Goal: Information Seeking & Learning: Learn about a topic

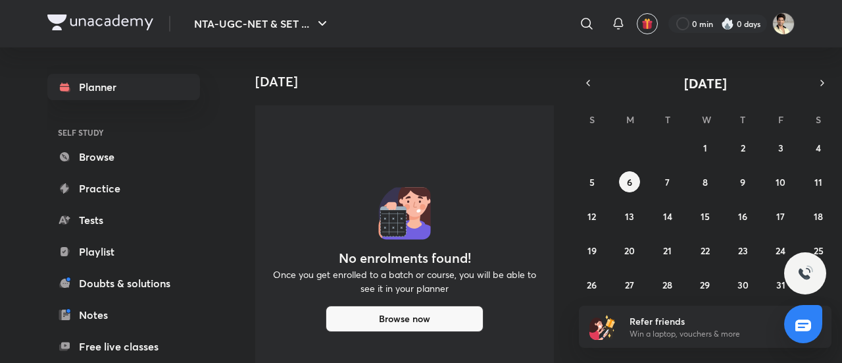
click at [374, 326] on button "Browse now" at bounding box center [405, 318] width 158 height 26
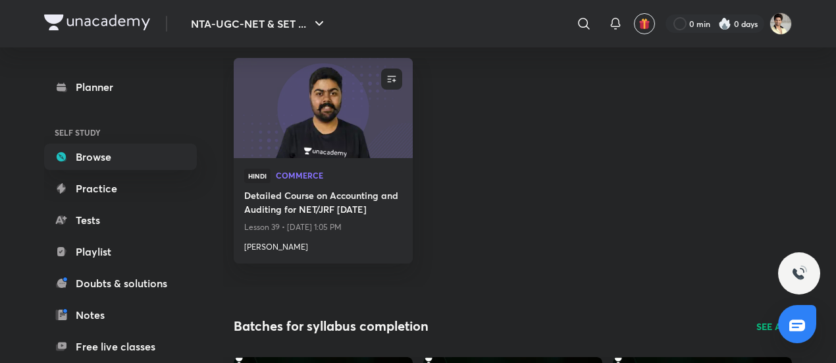
scroll to position [181, 0]
click at [320, 218] on p "Lesson 39 • [DATE] 1:05 PM" at bounding box center [323, 226] width 158 height 17
click at [341, 199] on h4 "Detailed Course on Accounting and Auditing for NET/JRF [DATE]" at bounding box center [323, 203] width 158 height 30
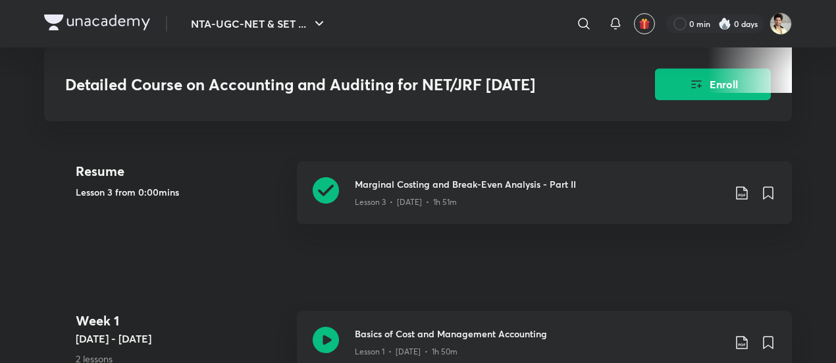
scroll to position [540, 0]
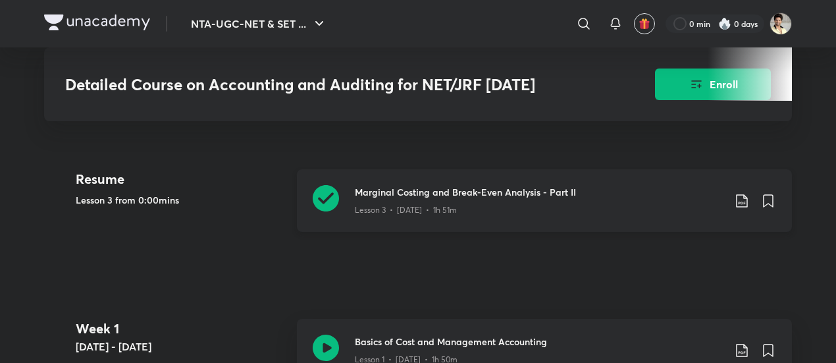
click at [321, 206] on icon at bounding box center [326, 198] width 26 height 26
